Goal: Navigation & Orientation: Find specific page/section

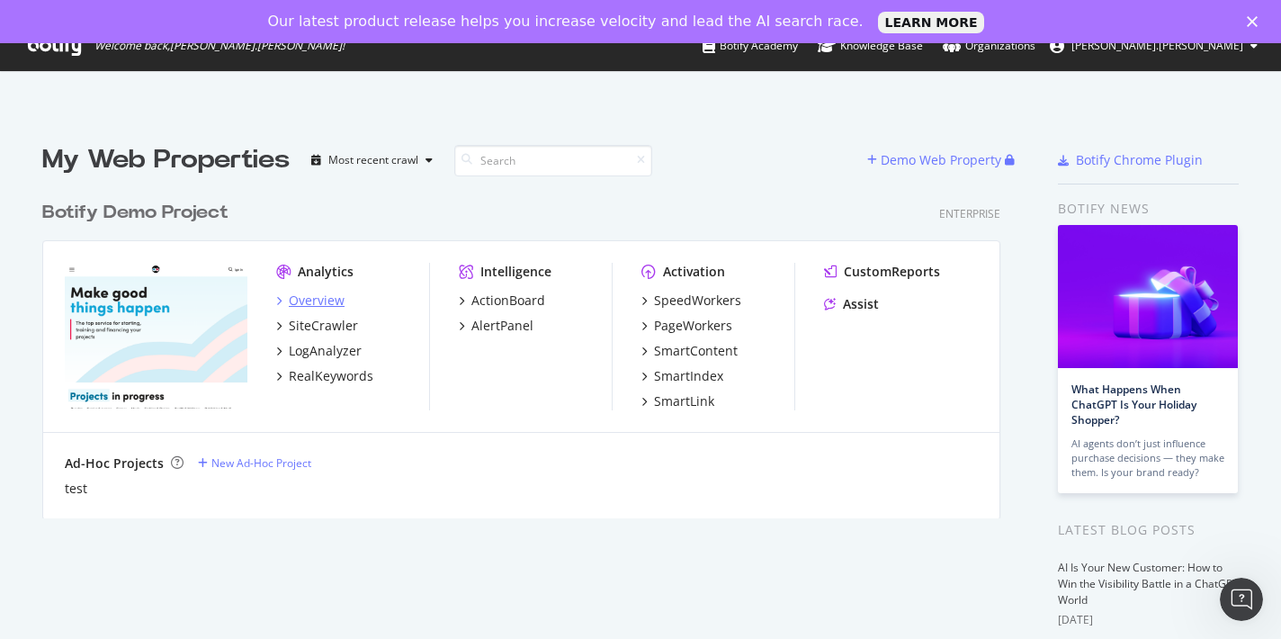
click at [301, 303] on div "Overview" at bounding box center [317, 301] width 56 height 18
click at [323, 325] on div "SiteCrawler" at bounding box center [323, 326] width 69 height 18
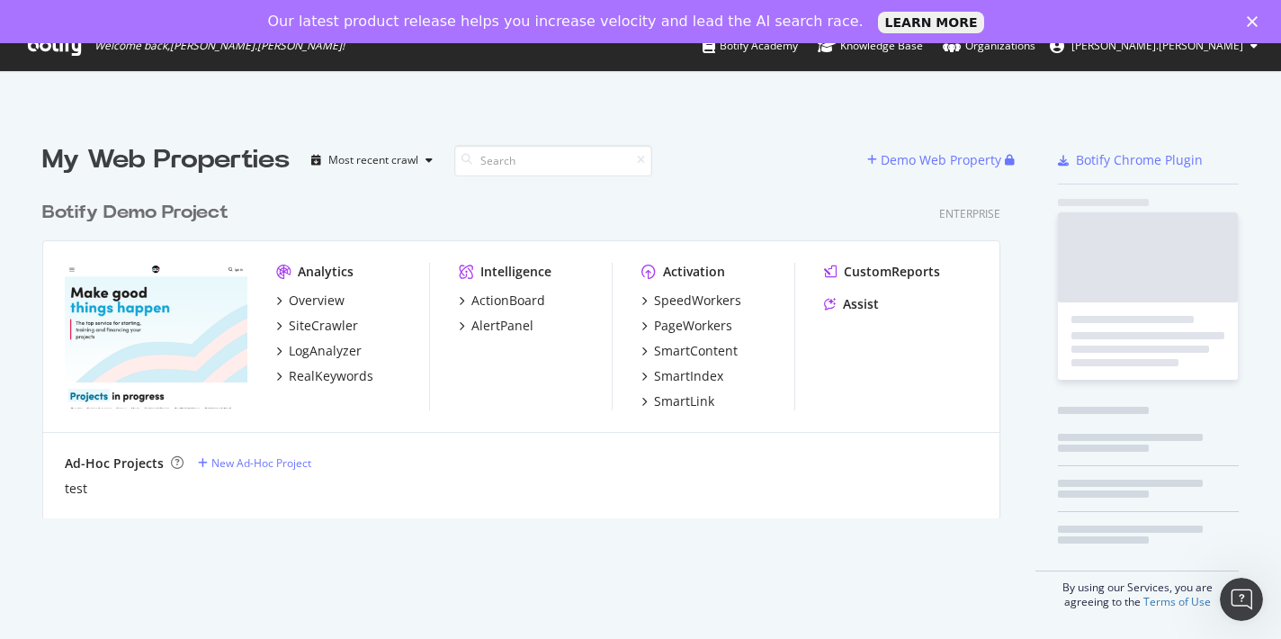
scroll to position [639, 1281]
